Goal: Transaction & Acquisition: Purchase product/service

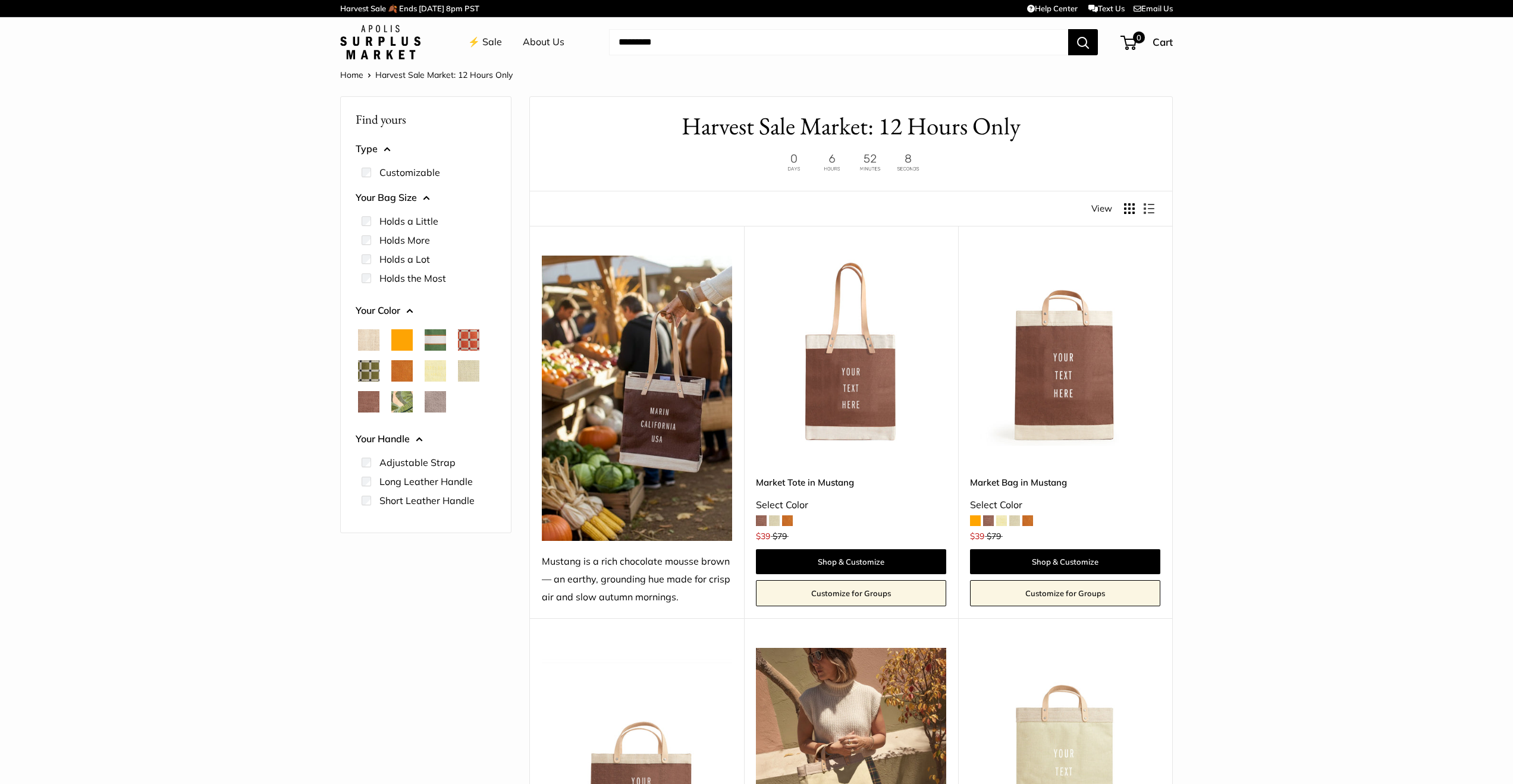
click at [441, 339] on span "Court Green" at bounding box center [435, 340] width 22 height 22
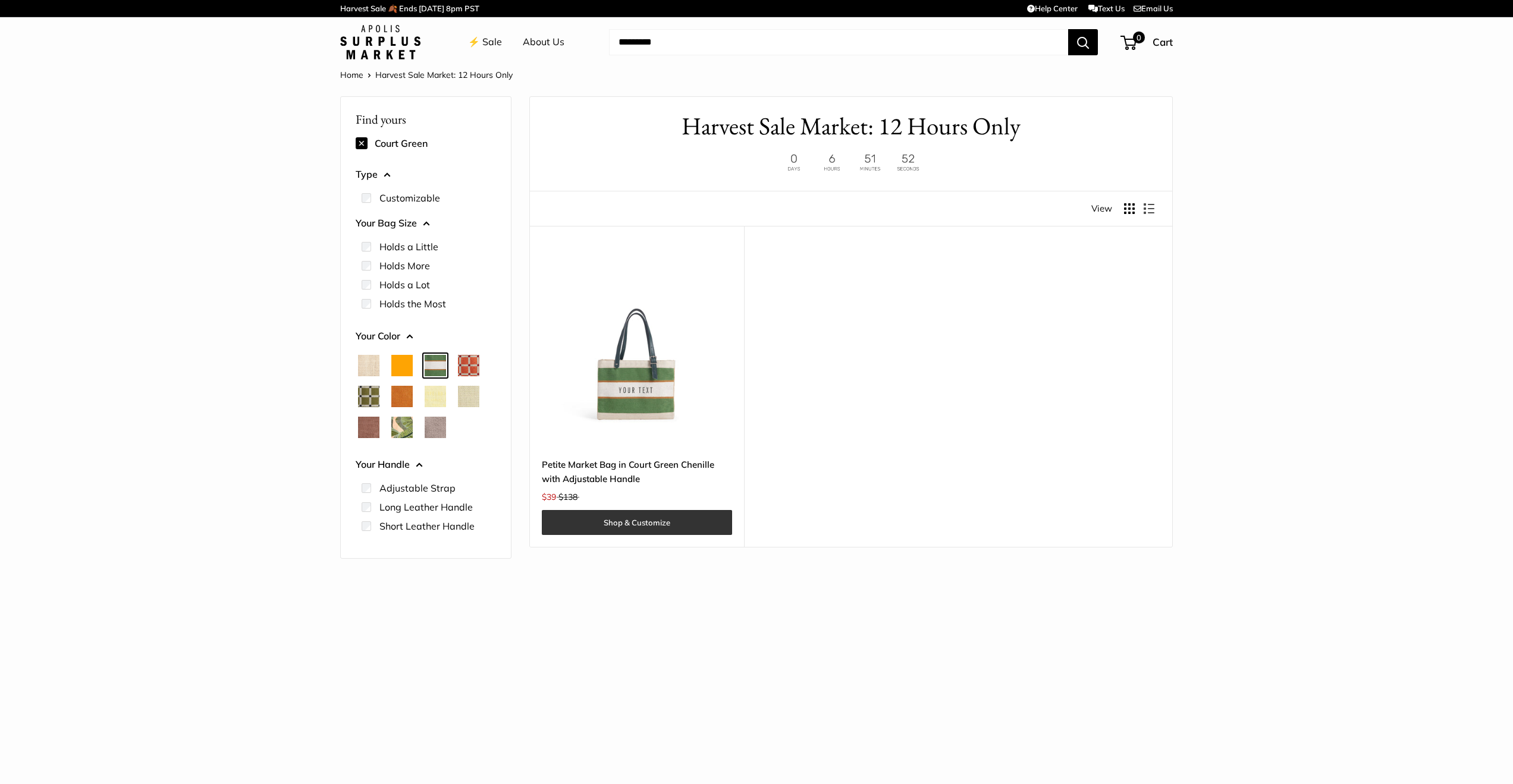
click at [646, 520] on link "Shop & Customize" at bounding box center [637, 523] width 190 height 25
click at [655, 520] on link "Shop & Customize" at bounding box center [637, 523] width 190 height 25
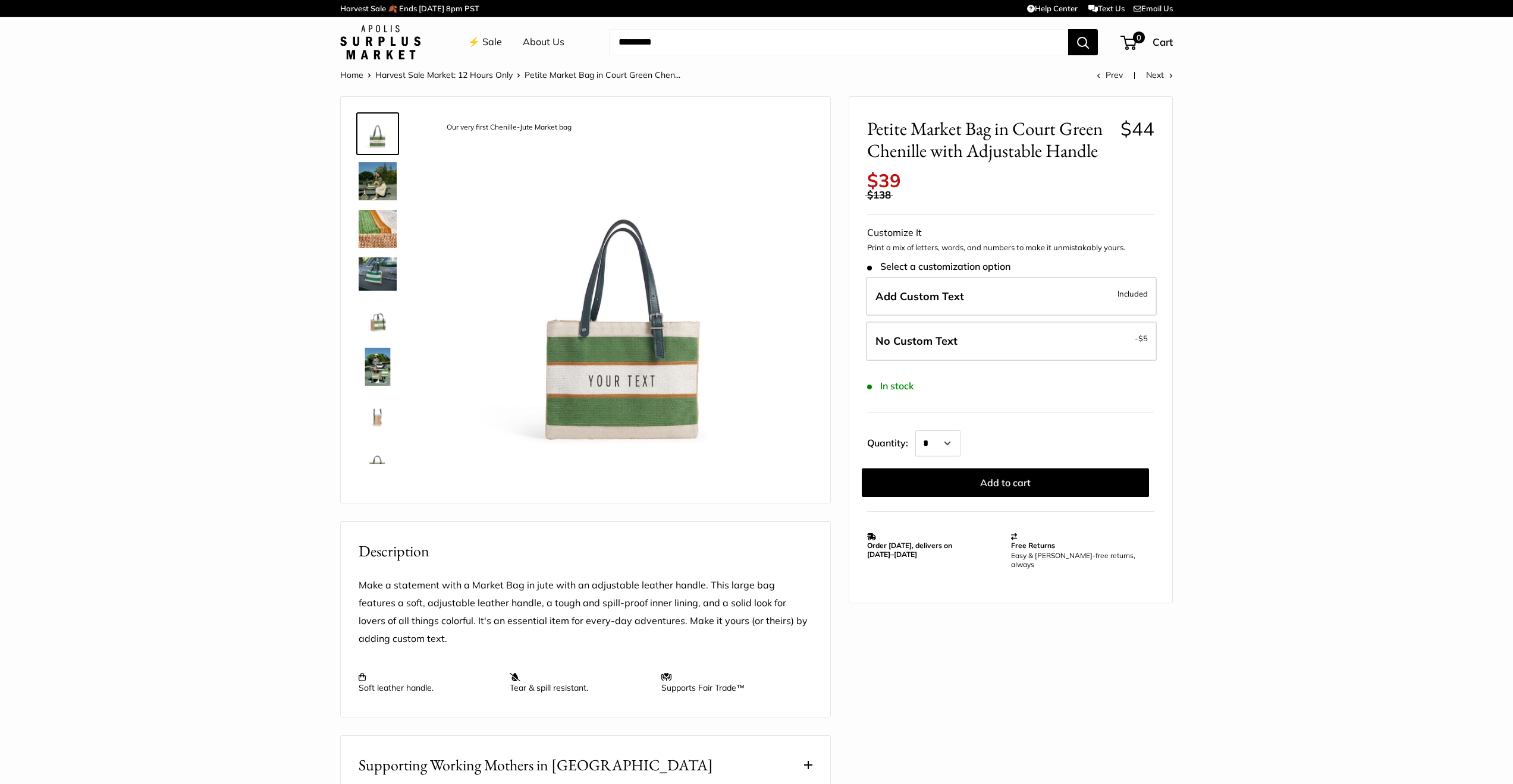
click at [376, 274] on img at bounding box center [377, 274] width 38 height 32
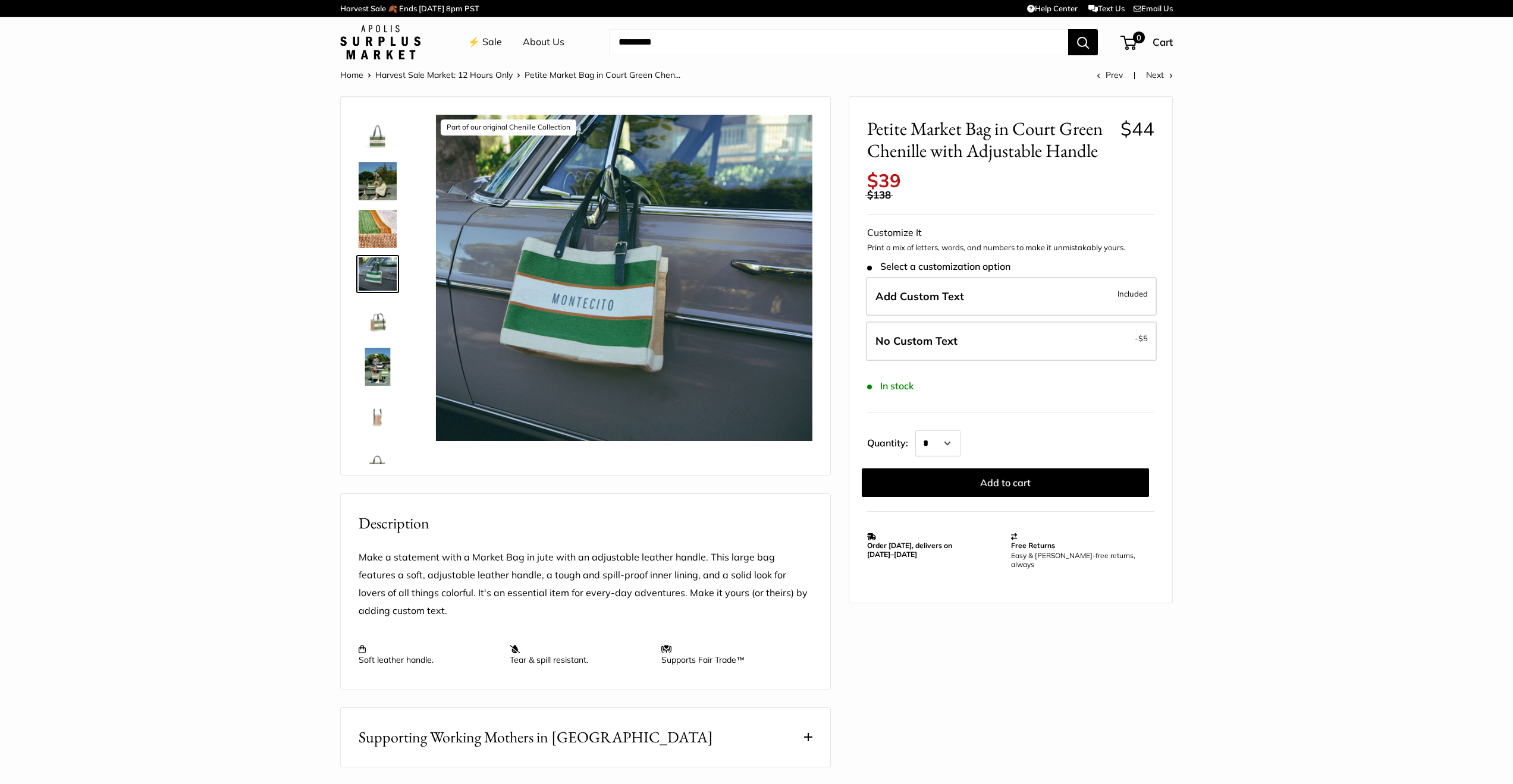
click at [386, 230] on img at bounding box center [377, 229] width 38 height 38
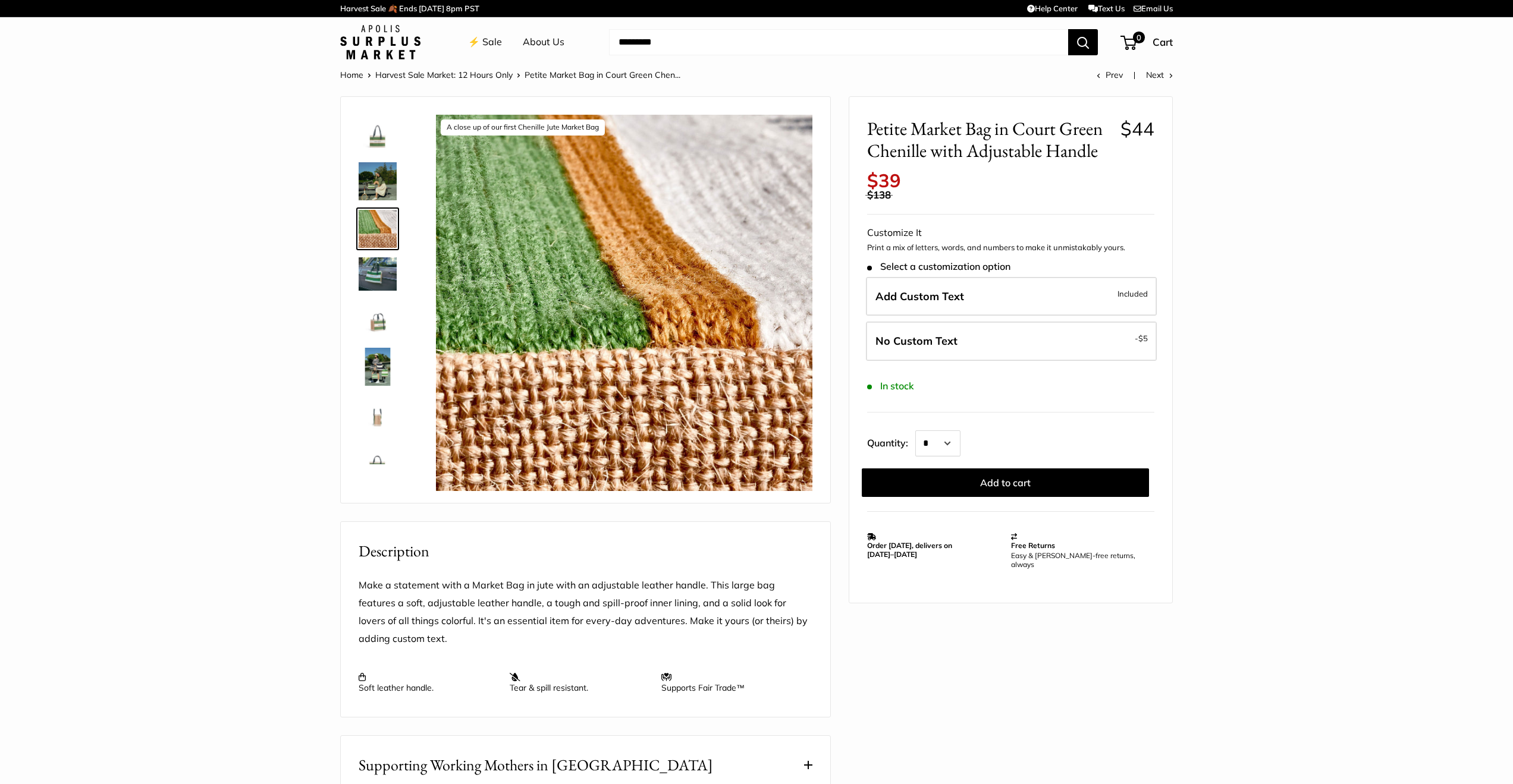
click at [381, 178] on img at bounding box center [377, 181] width 38 height 38
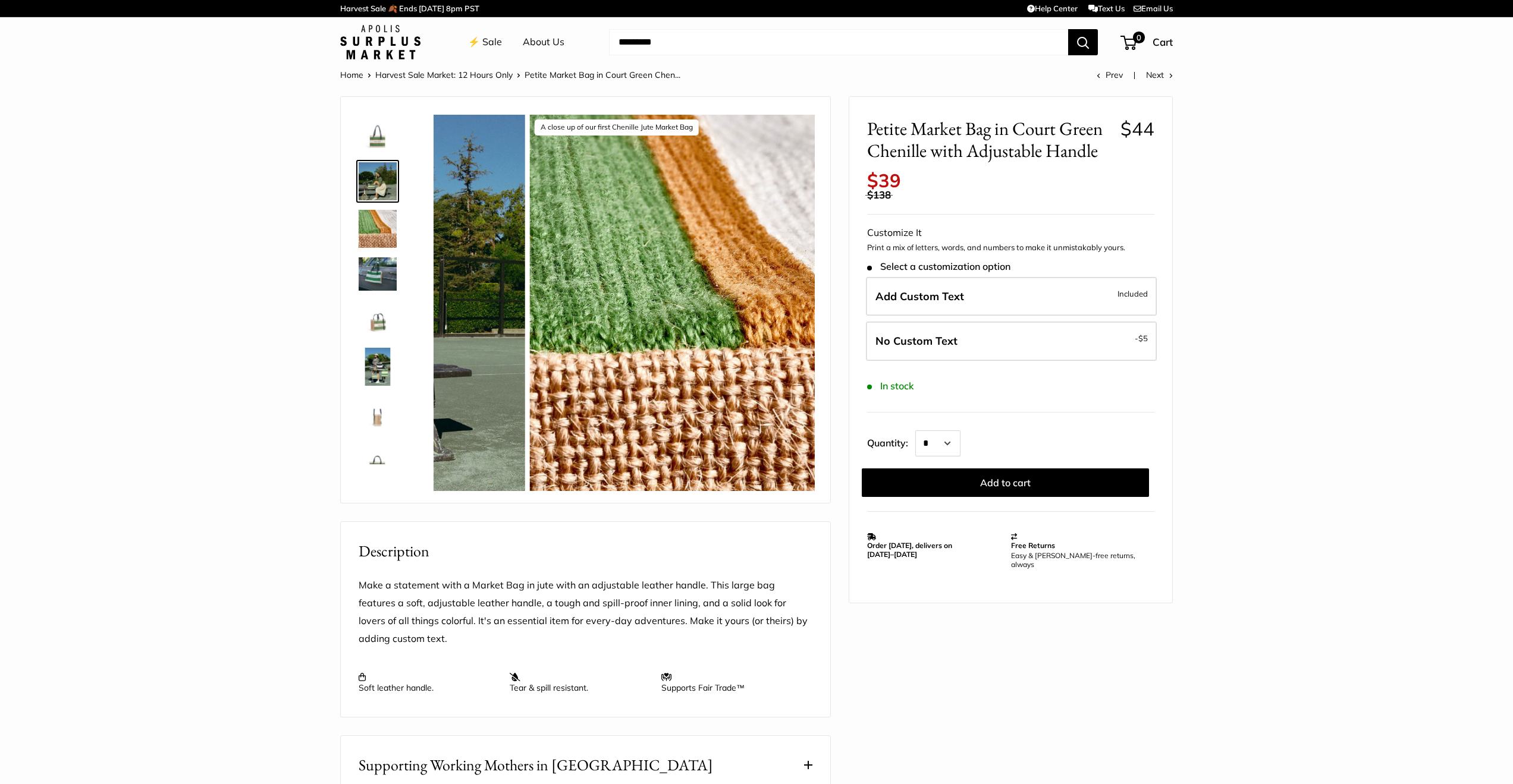
scroll to position [1, 0]
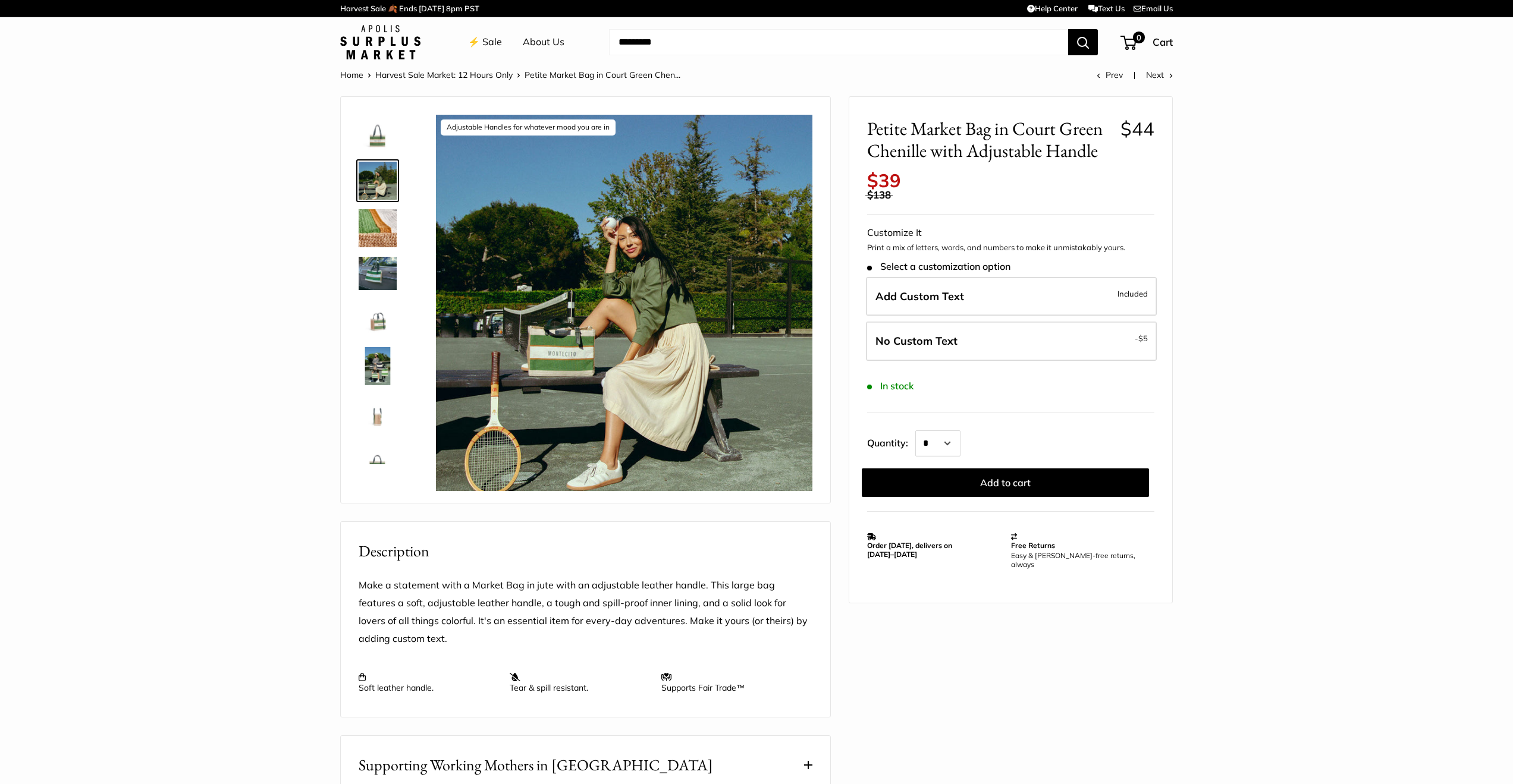
click at [381, 417] on img at bounding box center [377, 414] width 38 height 38
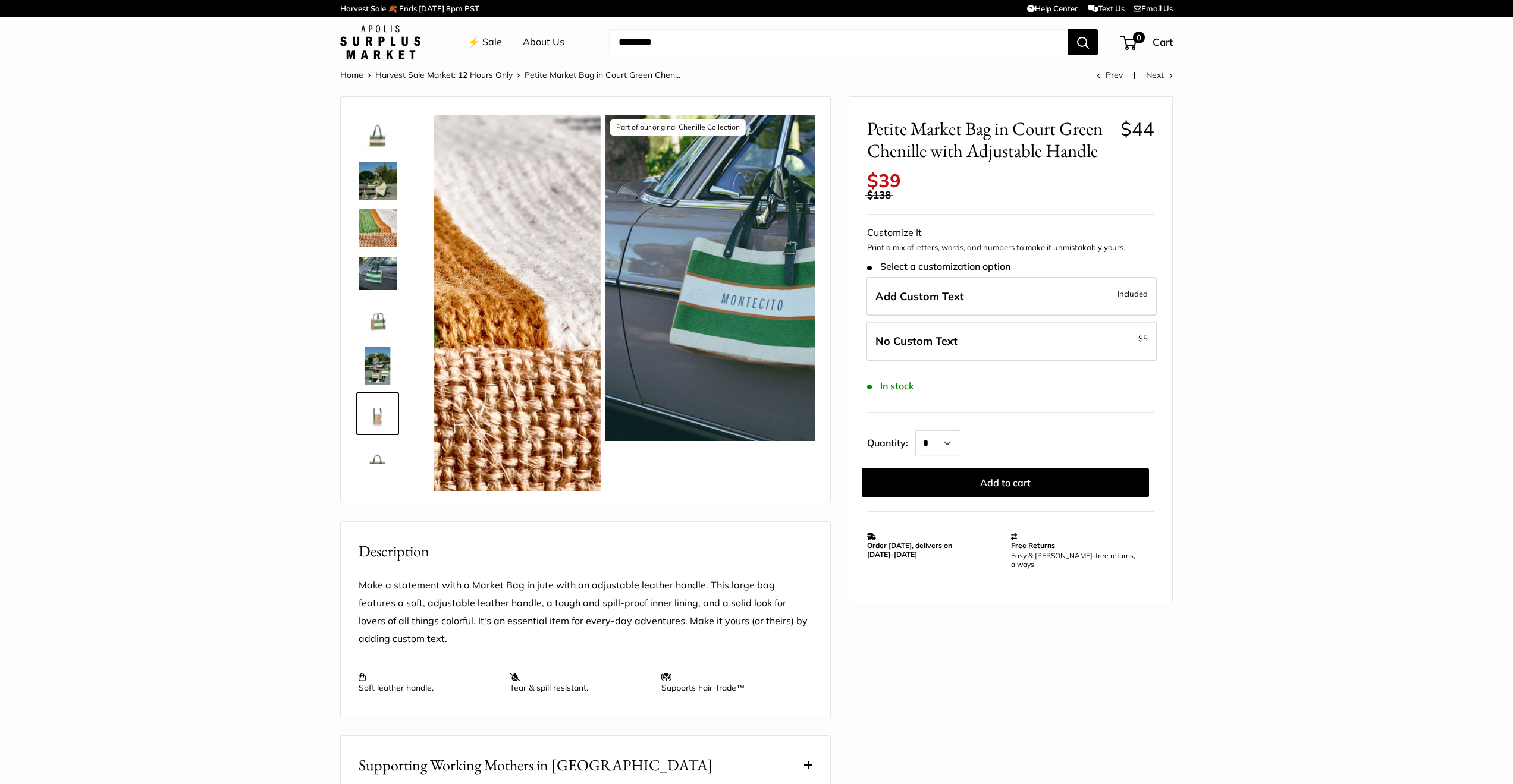
scroll to position [118, 0]
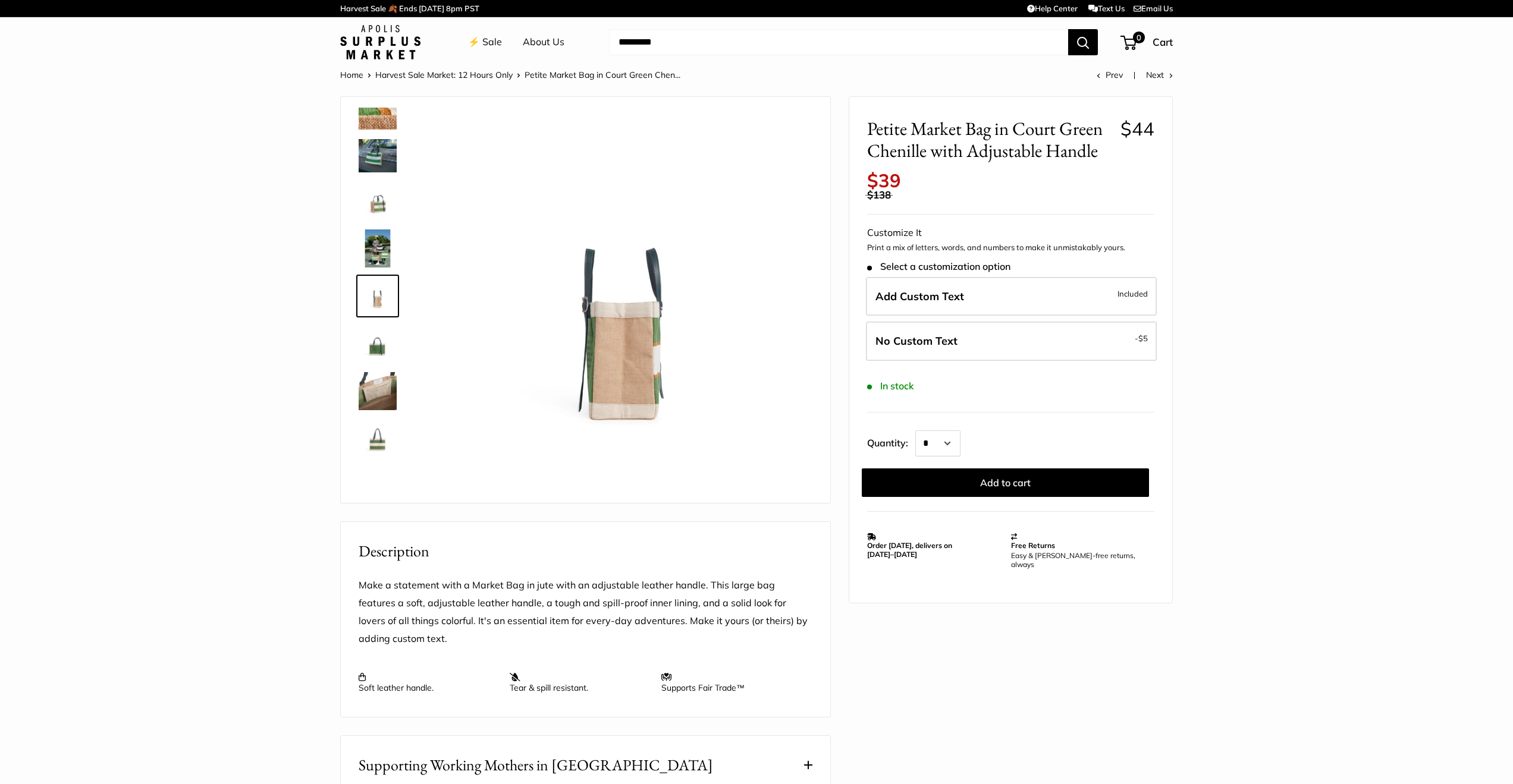
click at [377, 442] on img at bounding box center [377, 438] width 38 height 38
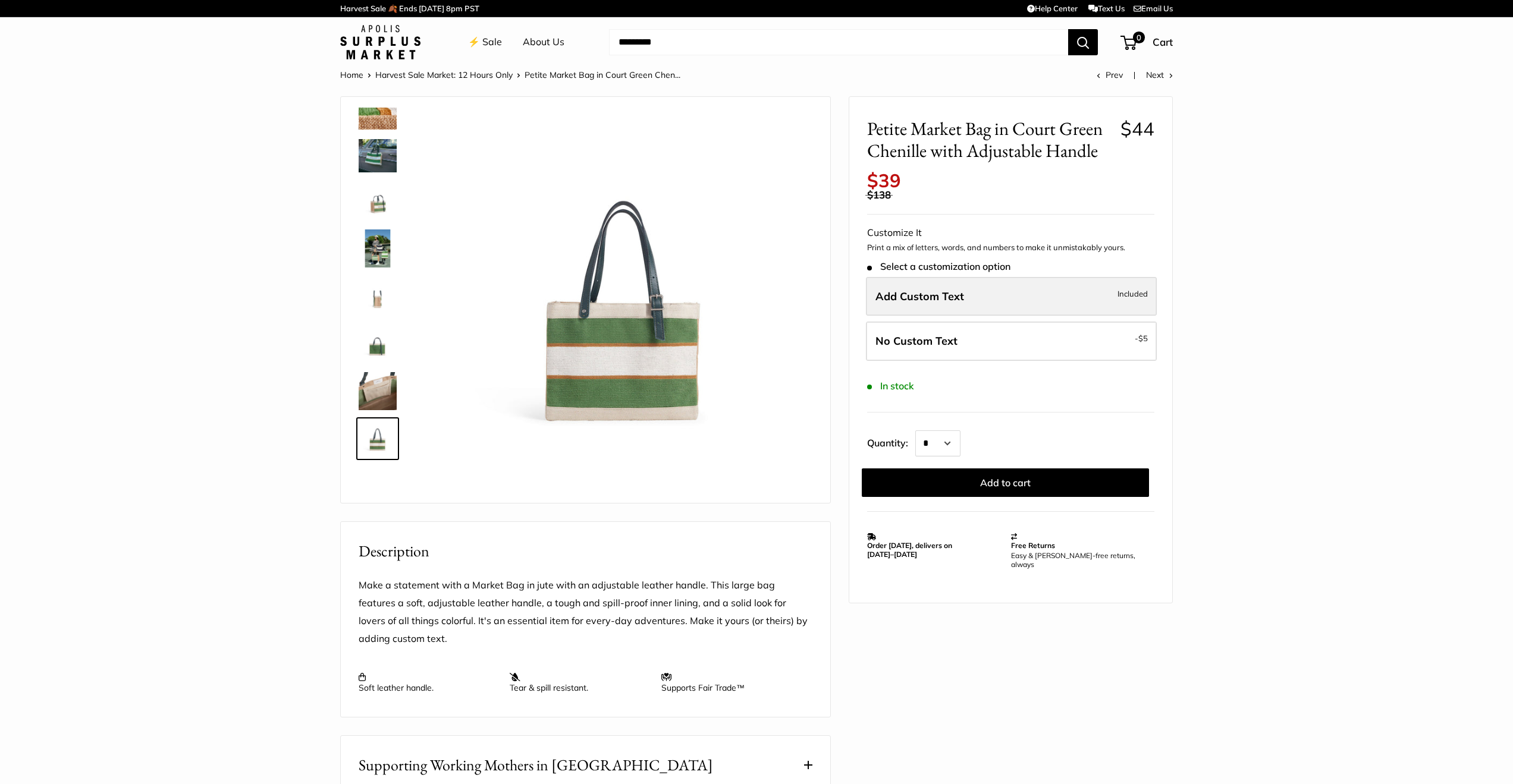
click at [1038, 281] on label "Add Custom Text Included" at bounding box center [1011, 296] width 291 height 39
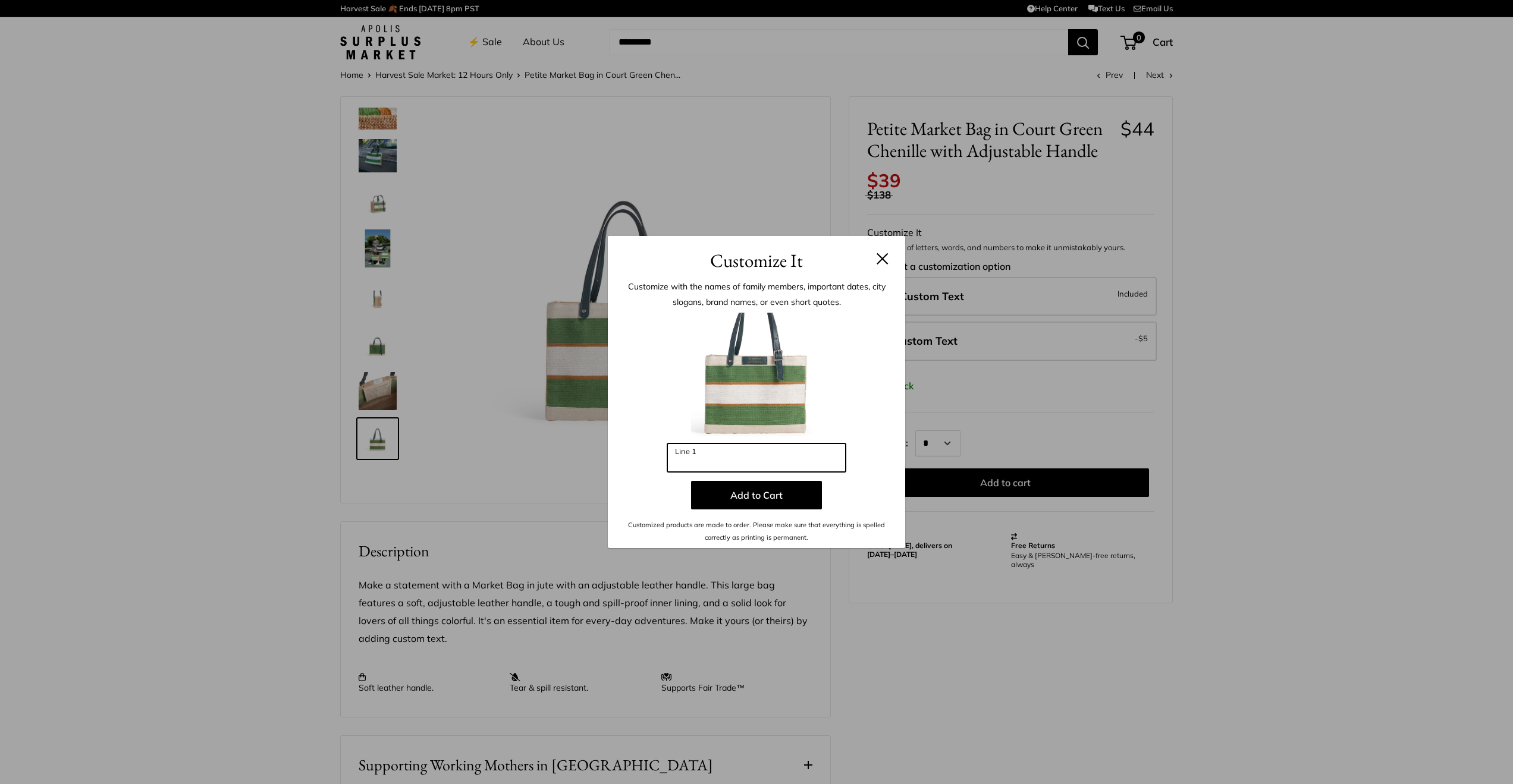
click at [753, 459] on input "Line 1" at bounding box center [756, 458] width 178 height 29
type input "**********"
click at [758, 495] on button "Add to Cart" at bounding box center [757, 495] width 131 height 29
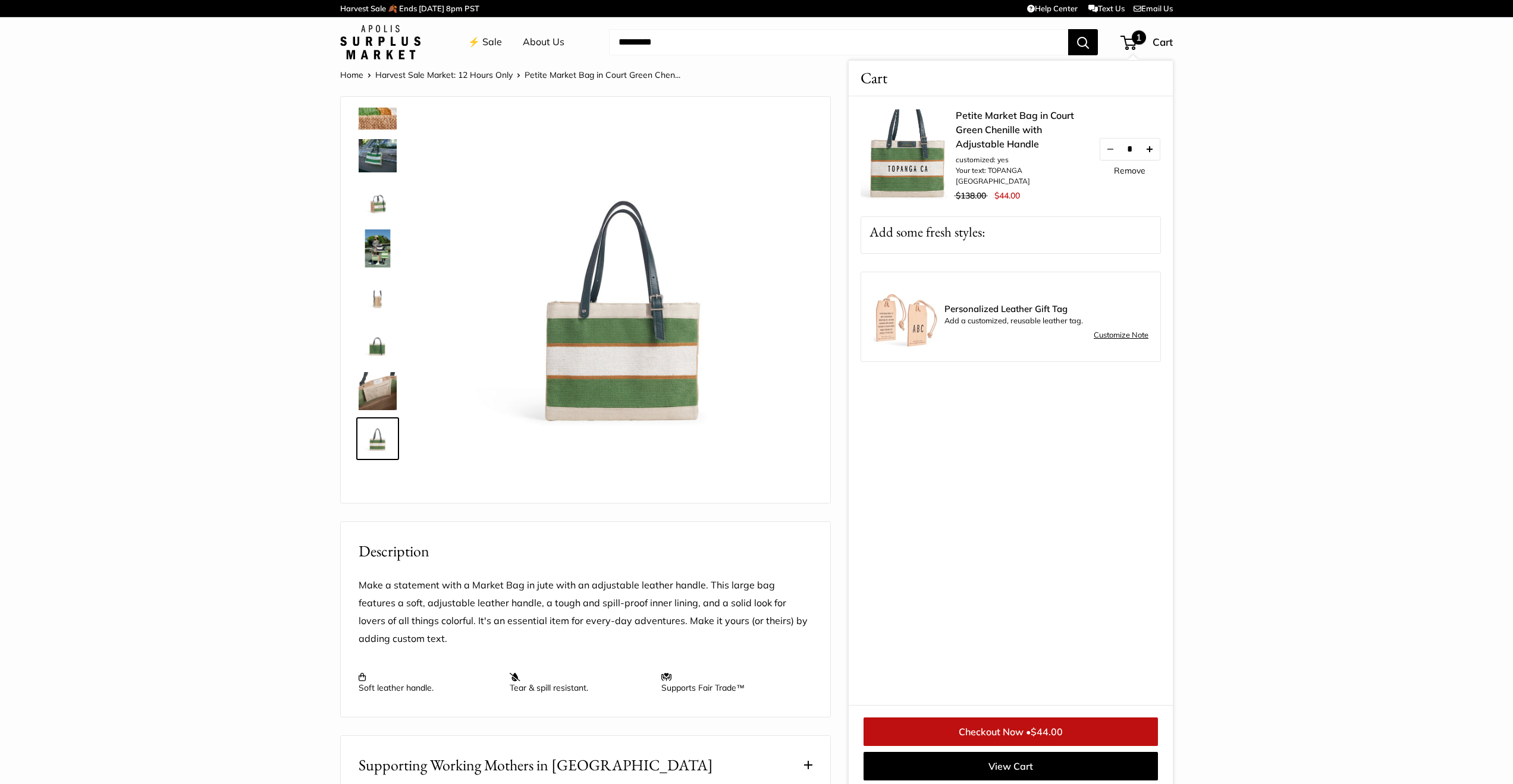
click at [1157, 151] on button "Increase quantity by 1" at bounding box center [1150, 149] width 20 height 22
click at [1159, 150] on button "Increase quantity by 1" at bounding box center [1150, 149] width 20 height 22
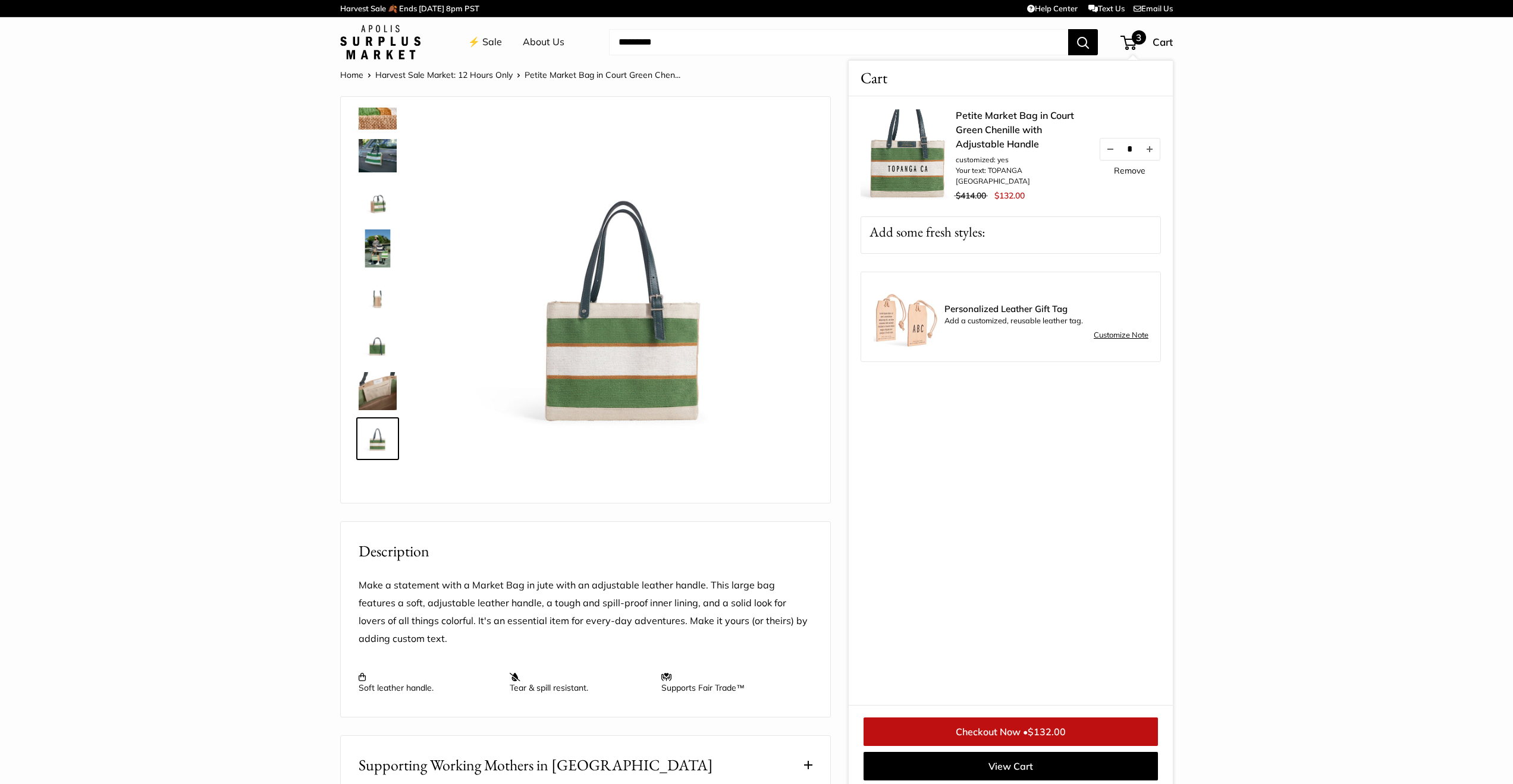
click at [893, 152] on img at bounding box center [908, 157] width 95 height 95
click at [993, 165] on li "customized: yes" at bounding box center [1021, 160] width 131 height 11
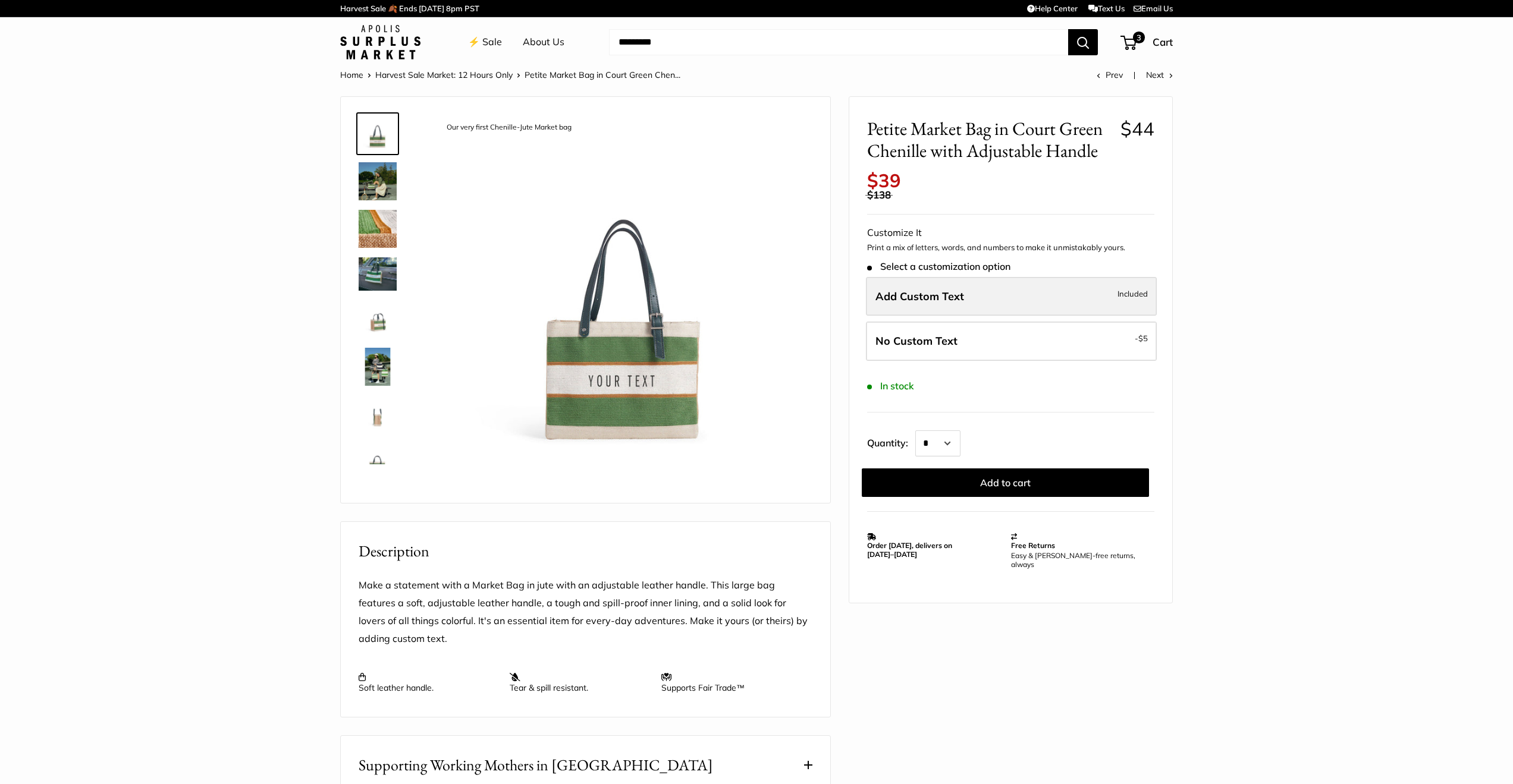
click at [1124, 286] on span "Included" at bounding box center [1133, 294] width 31 height 14
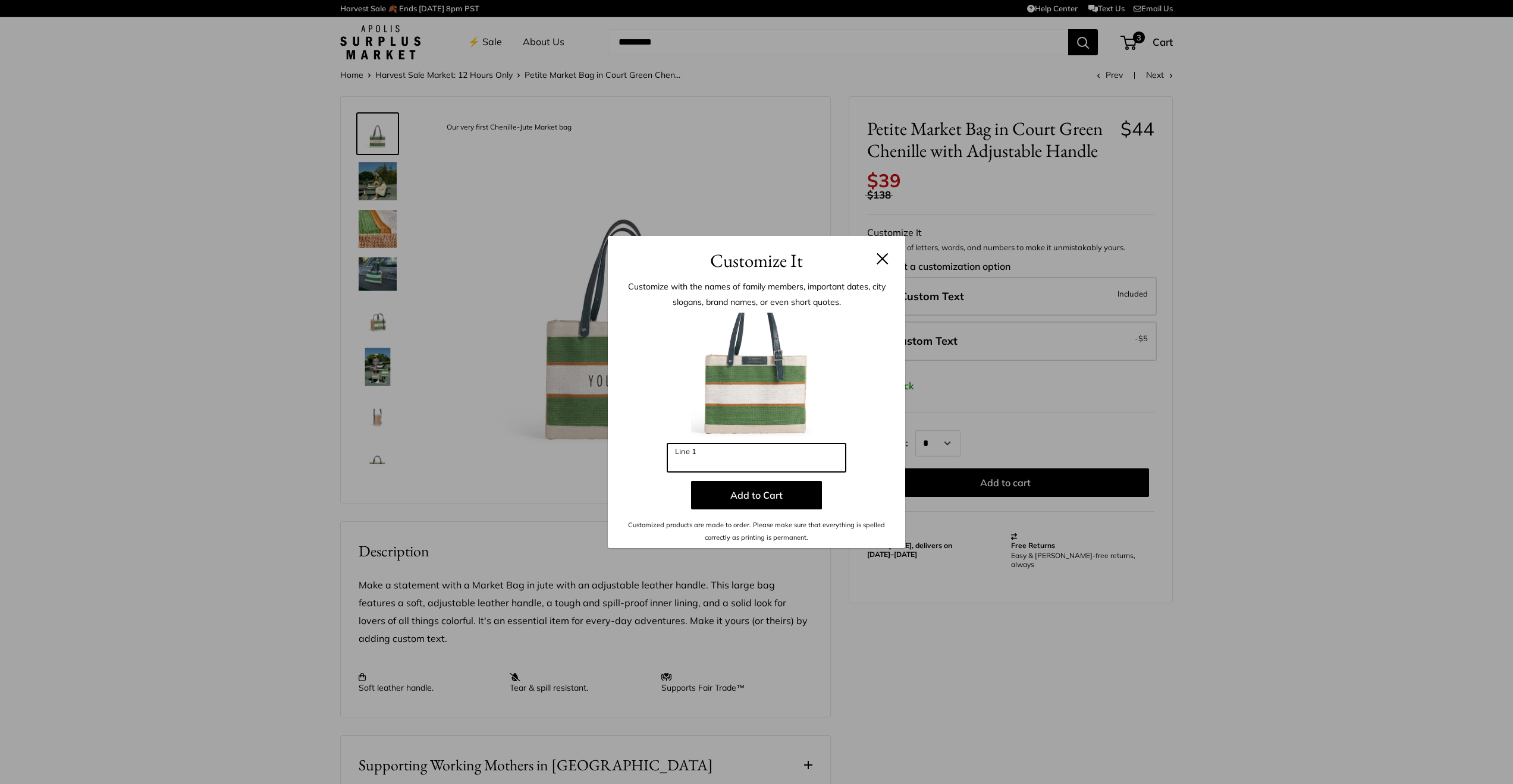
click at [712, 457] on input "Line 1" at bounding box center [756, 458] width 178 height 29
type input "**********"
click at [760, 495] on button "Add to Cart" at bounding box center [757, 495] width 131 height 29
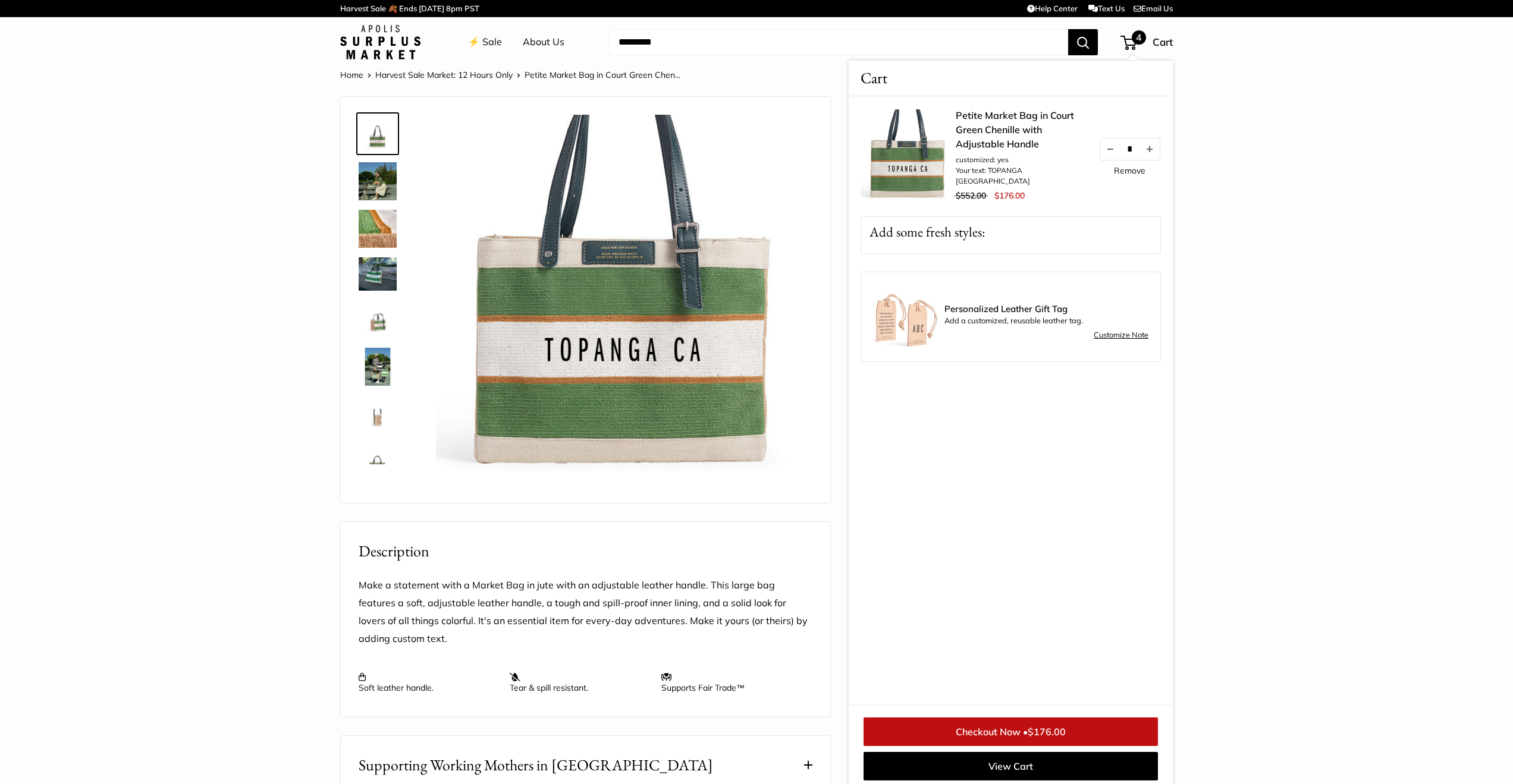
click at [1163, 41] on span "Cart" at bounding box center [1163, 41] width 20 height 13
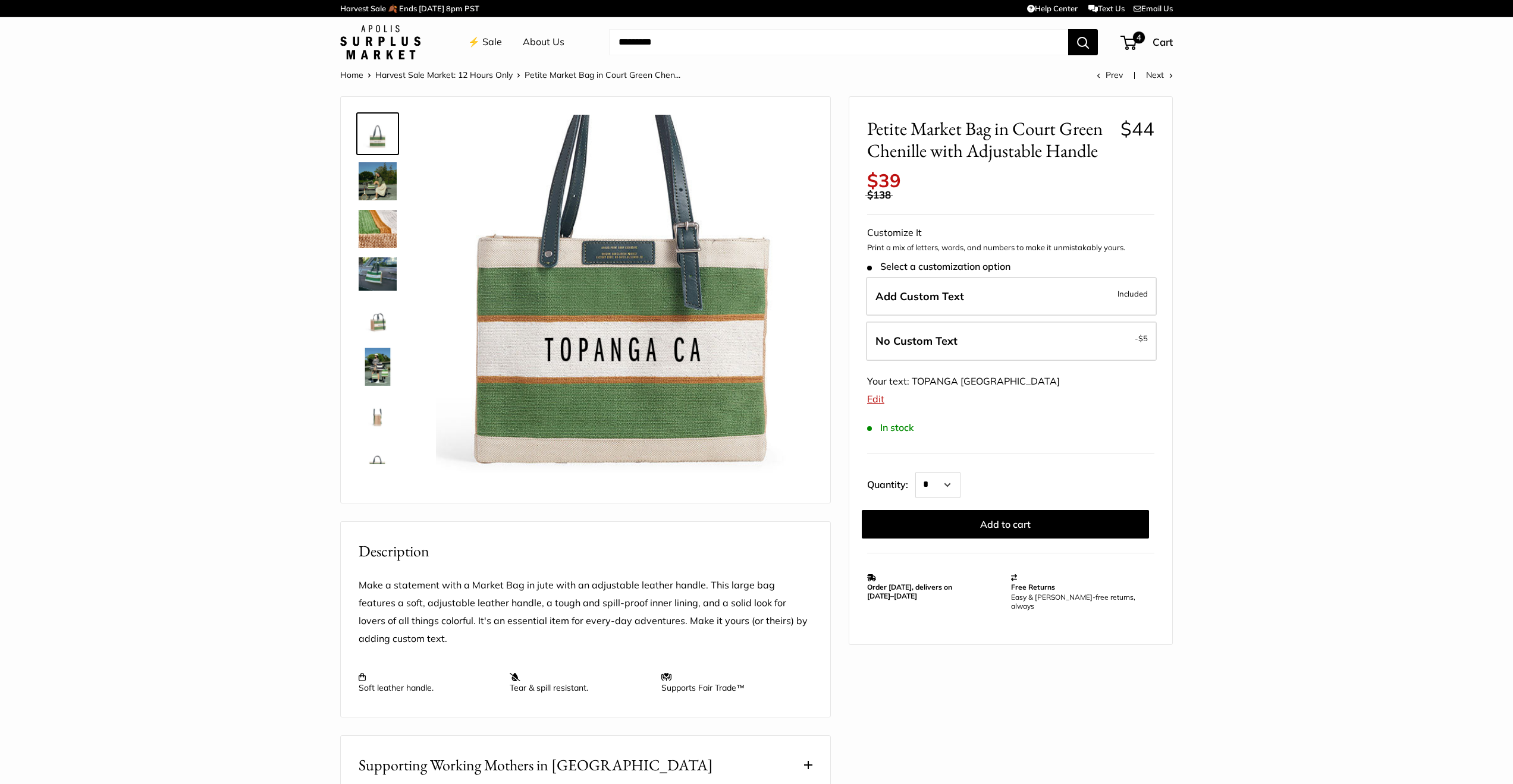
click at [1102, 6] on link "Text Us" at bounding box center [1106, 8] width 36 height 10
